Goal: Check status: Check status

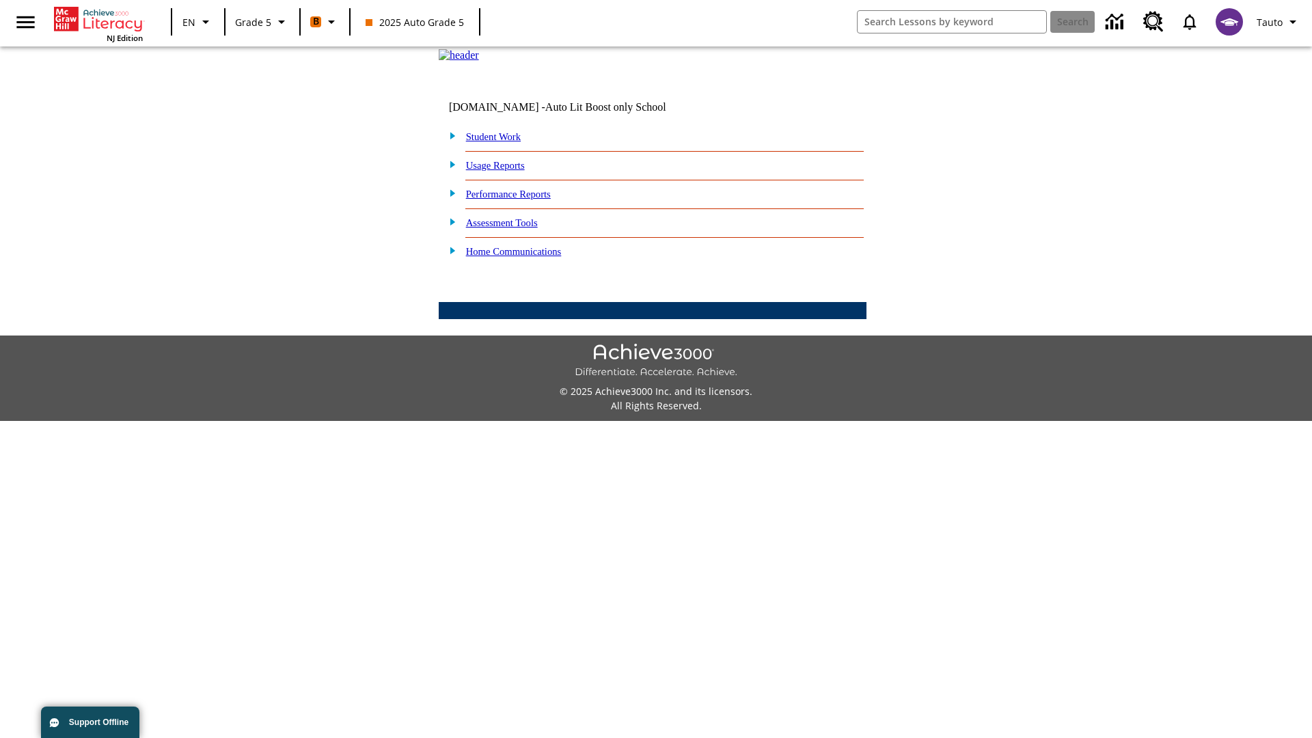
click at [502, 142] on link "Student Work" at bounding box center [493, 136] width 55 height 11
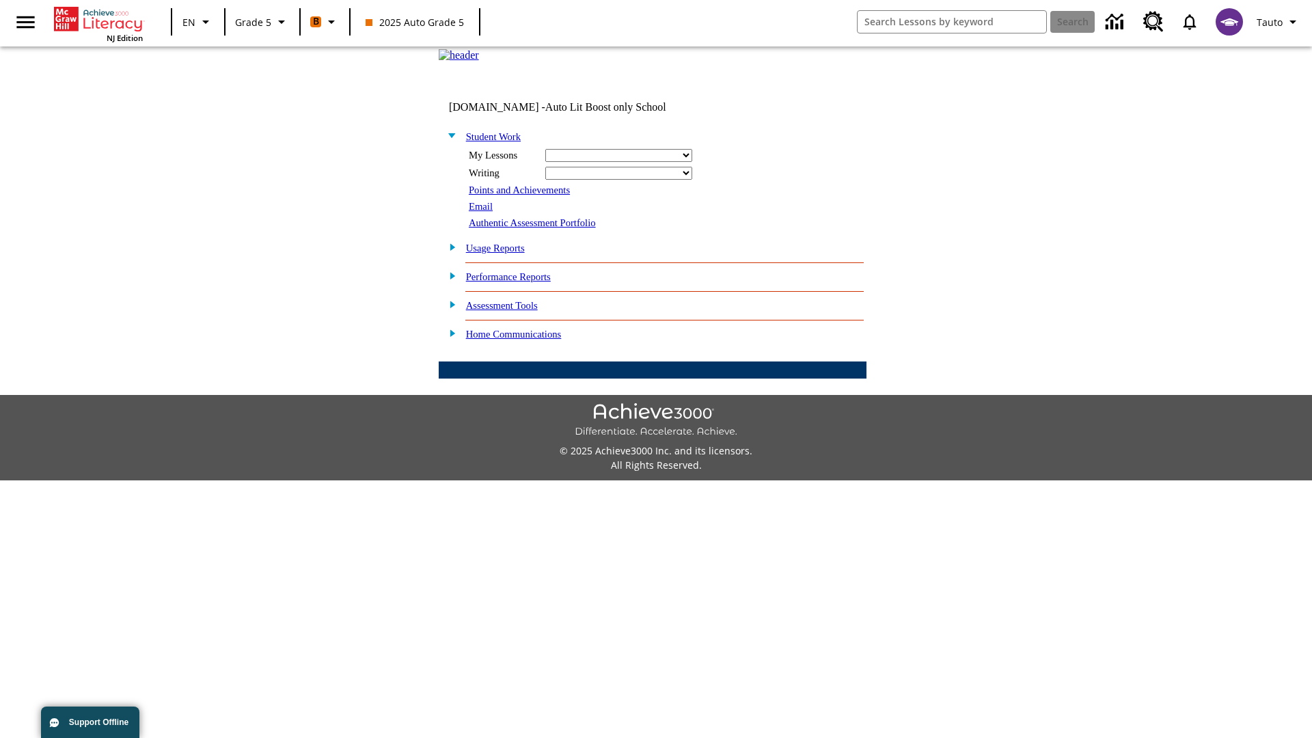
select select "/options/reports/?report_id=12&atype=4&section=2"
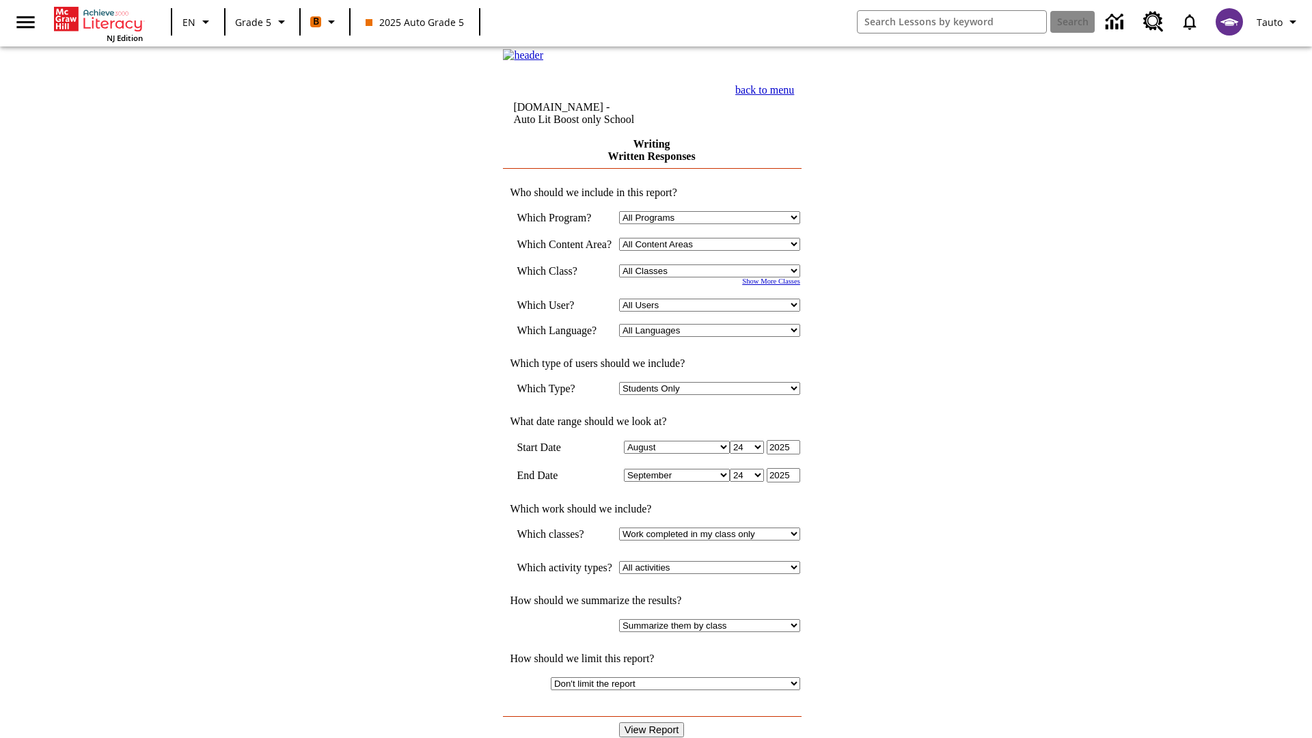
select select "11133131"
select select "21437107"
click at [653, 722] on input "View Report" at bounding box center [652, 729] width 66 height 15
